Goal: Task Accomplishment & Management: Use online tool/utility

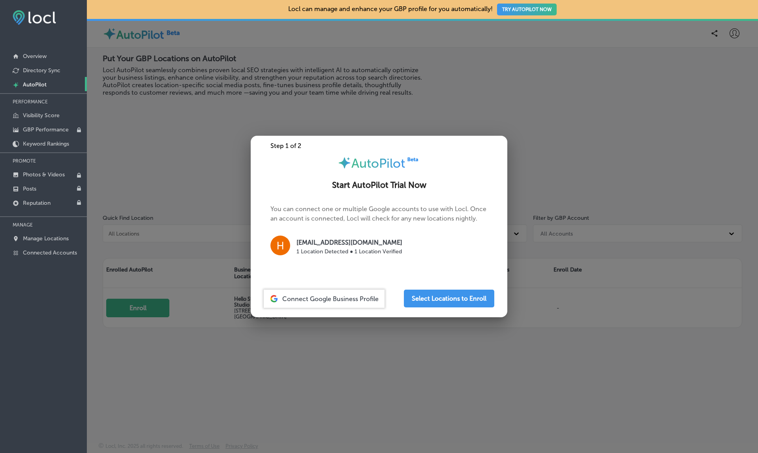
click at [180, 174] on div at bounding box center [379, 226] width 758 height 453
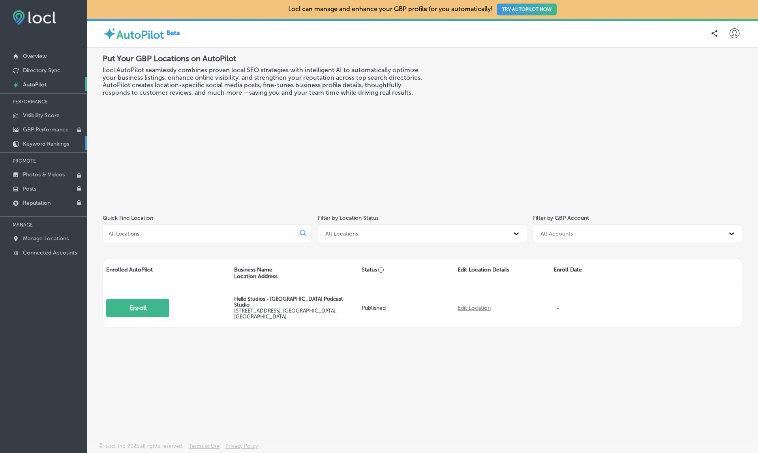
click at [32, 144] on p "Keyword Rankings" at bounding box center [46, 143] width 46 height 7
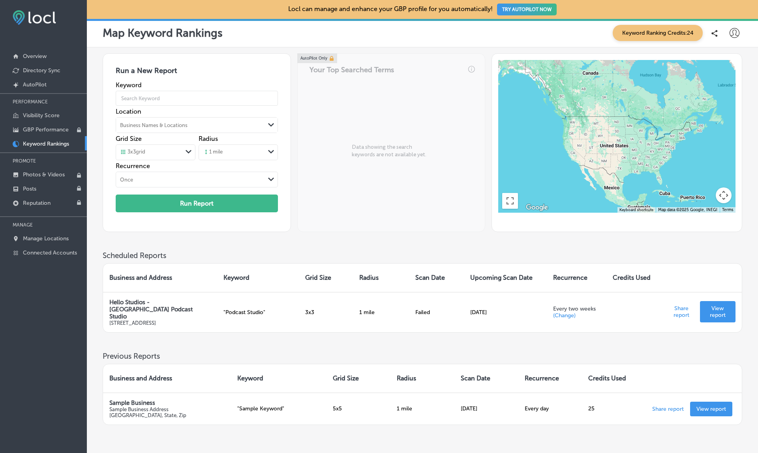
click at [669, 32] on span "Keyword Ranking Credits: 24" at bounding box center [657, 33] width 90 height 16
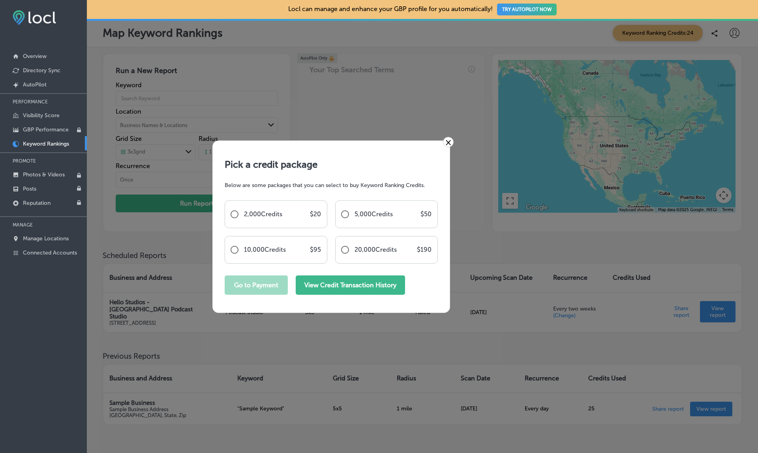
click at [354, 288] on button "View Credit Transaction History" at bounding box center [350, 284] width 109 height 19
click at [570, 247] on div "× Pick a credit package Below are some packages that you can select to buy Keyw…" at bounding box center [379, 226] width 758 height 453
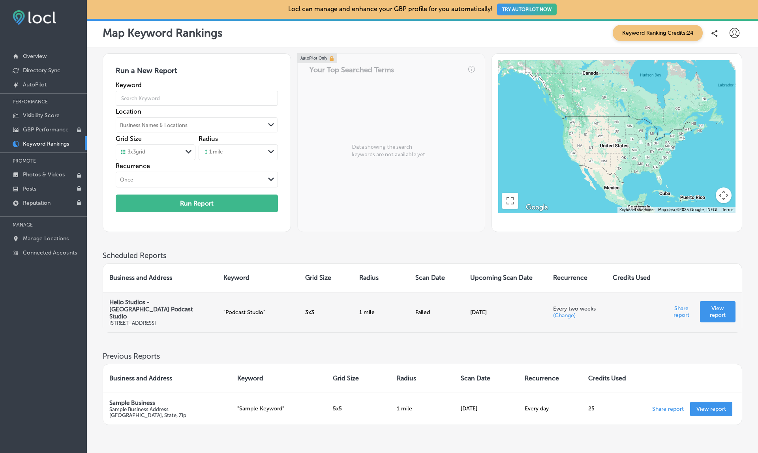
click at [718, 305] on p "View report" at bounding box center [717, 311] width 23 height 13
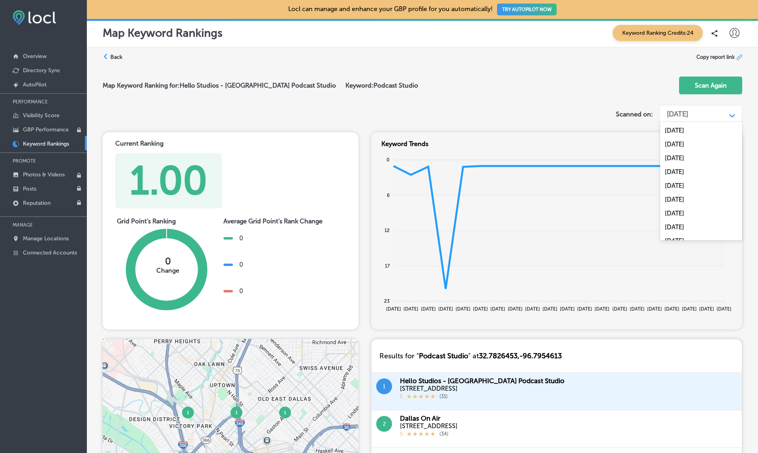
click at [688, 115] on div "[DATE]" at bounding box center [677, 114] width 21 height 9
